Goal: Navigation & Orientation: Go to known website

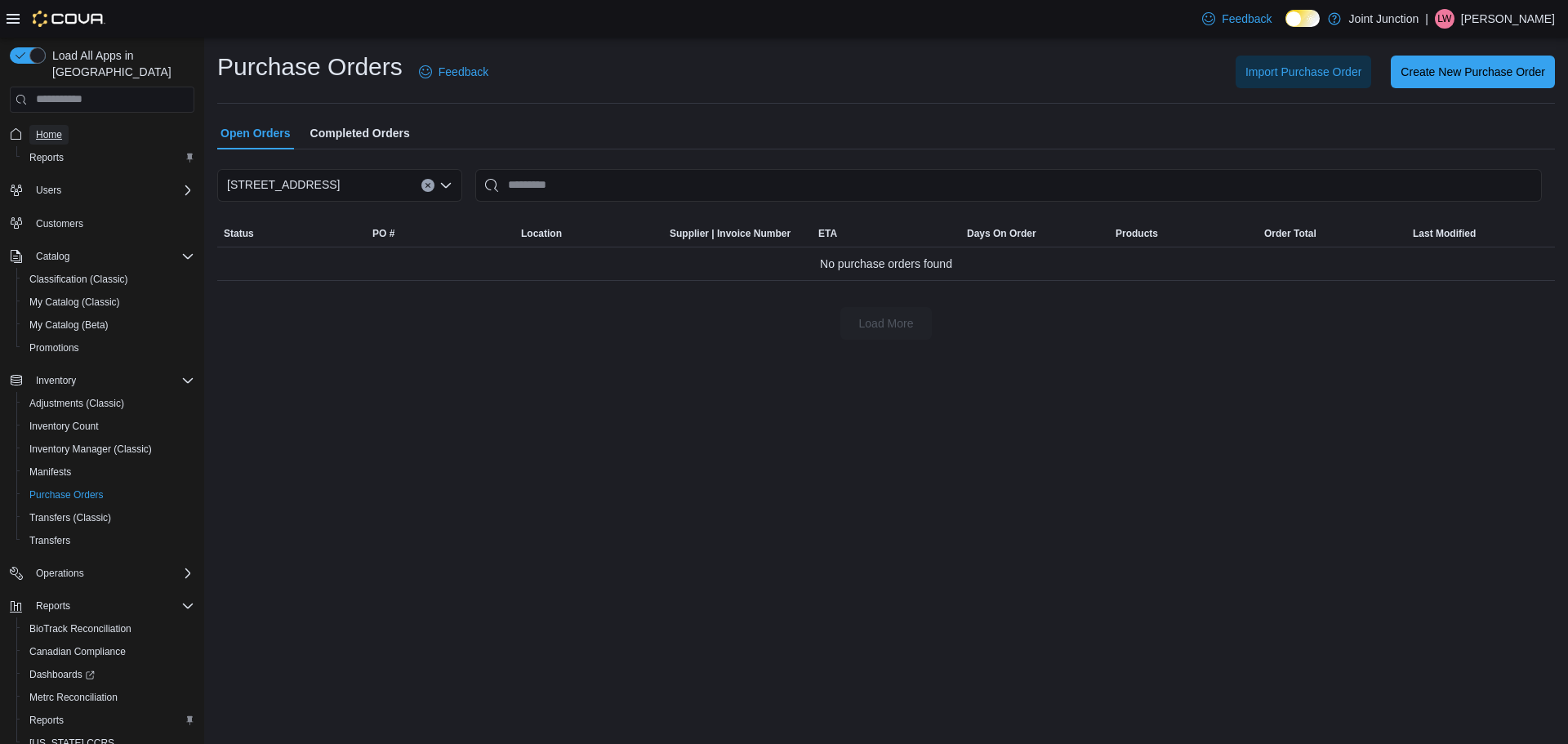
click at [45, 128] on span "Home" at bounding box center [49, 134] width 27 height 13
